Goal: Find specific page/section: Find specific page/section

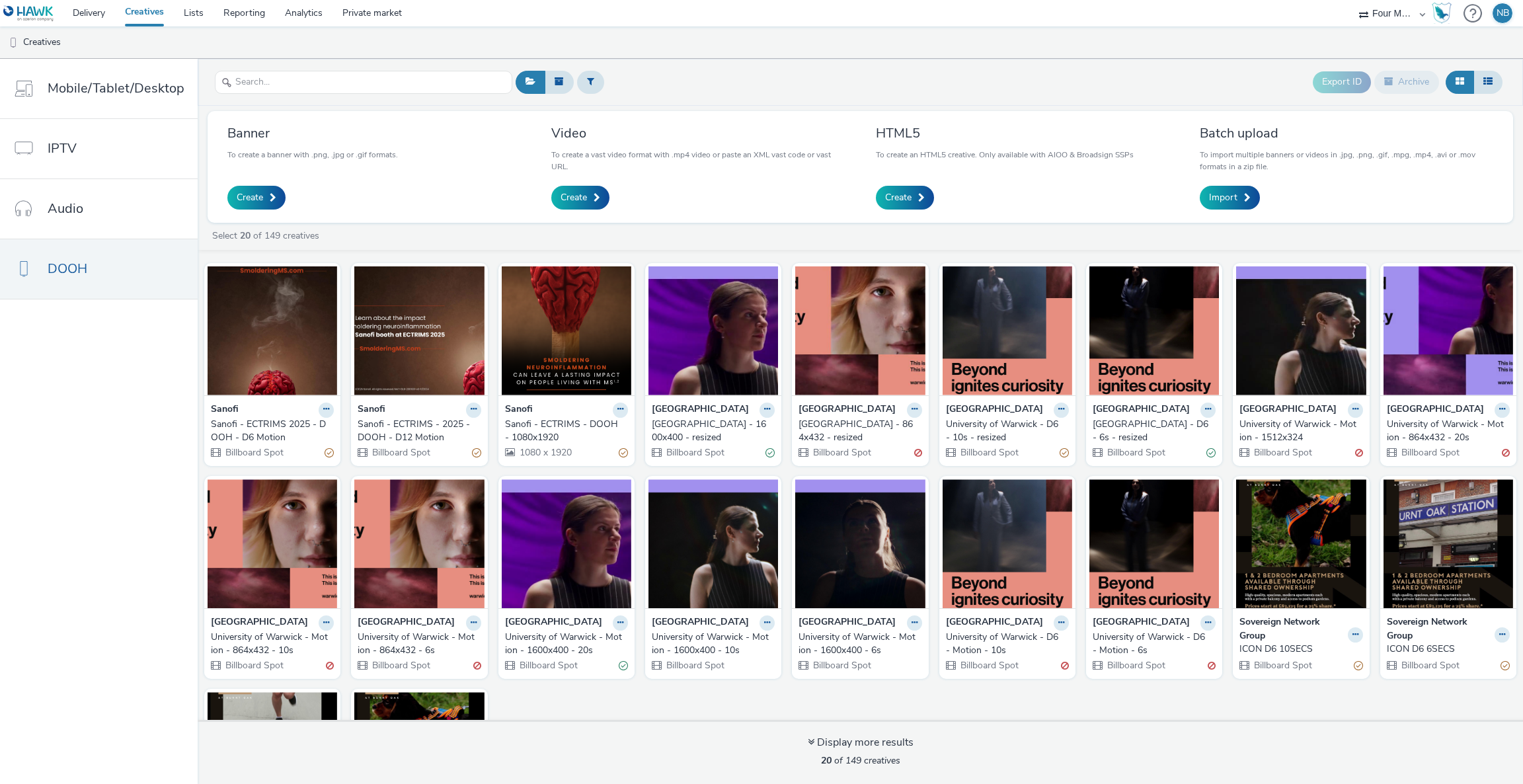
click at [544, 427] on div "Sanofi - ECTRIMS - DOOH - 1080x1920" at bounding box center [563, 431] width 118 height 27
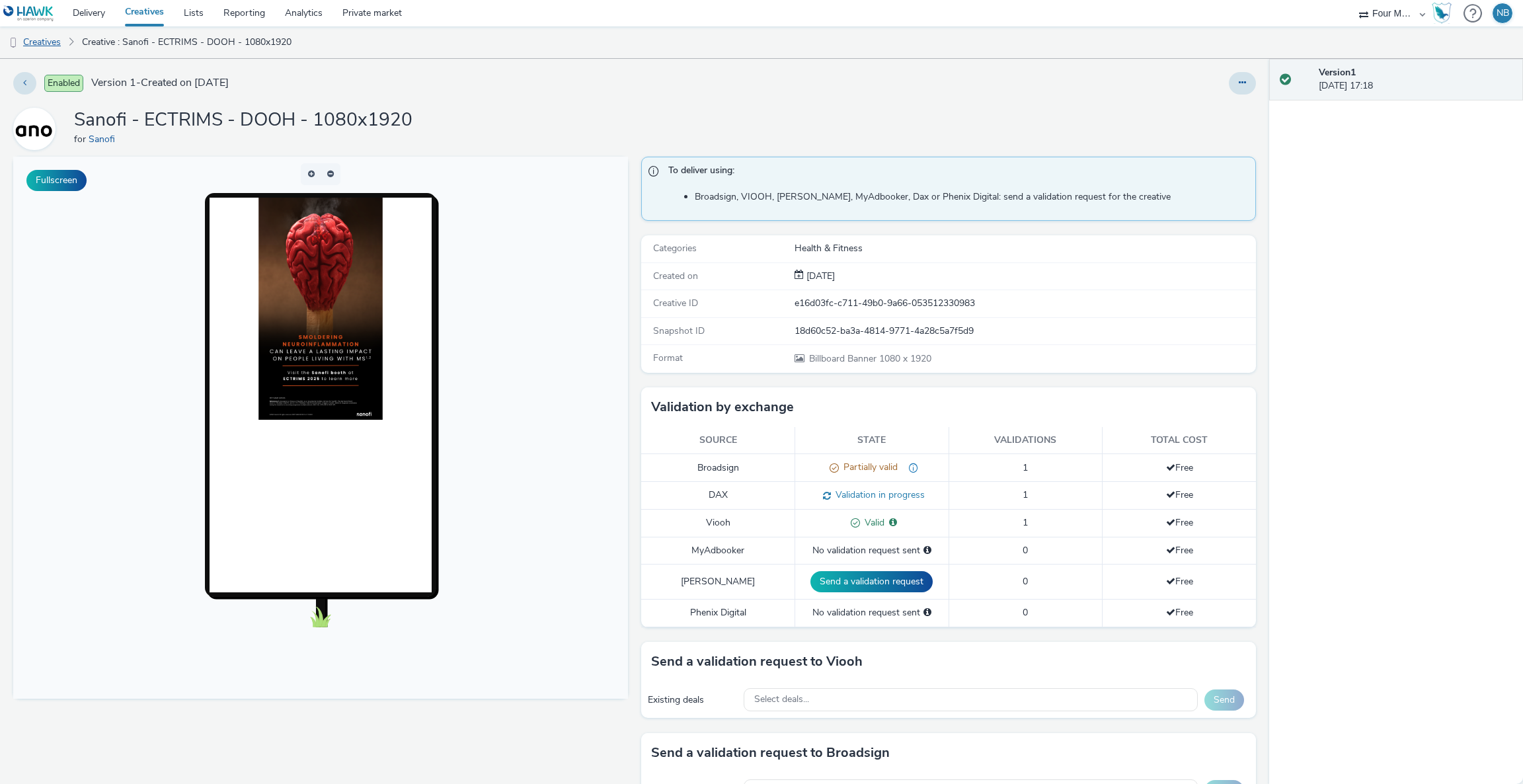
click at [53, 43] on link "Creatives" at bounding box center [33, 43] width 67 height 32
